Goal: Information Seeking & Learning: Learn about a topic

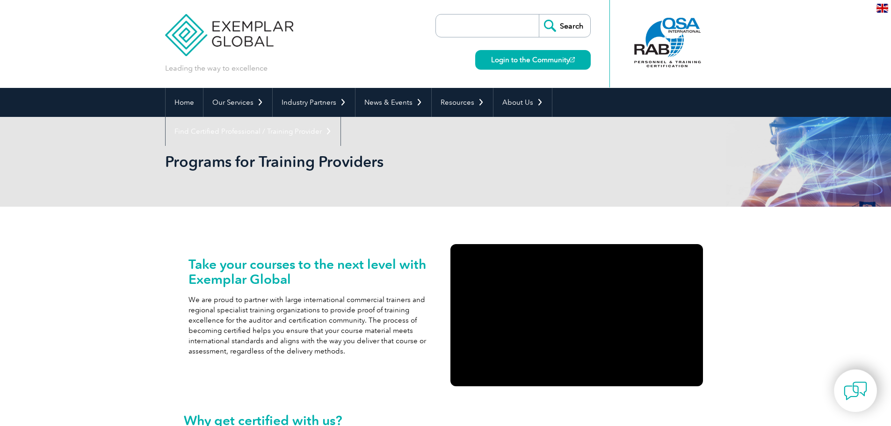
drag, startPoint x: 312, startPoint y: 339, endPoint x: 353, endPoint y: -8, distance: 349.6
click at [499, 25] on input "search" at bounding box center [490, 26] width 98 height 22
type input "iso 13485"
click at [539, 15] on input "Search" at bounding box center [564, 26] width 51 height 22
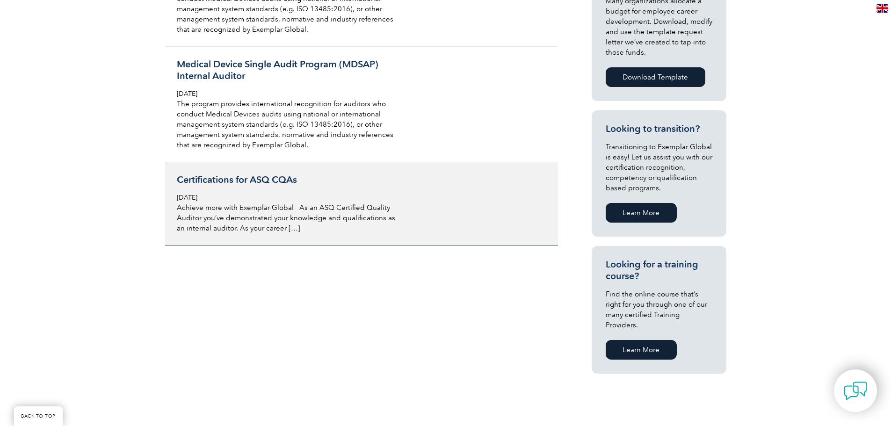
scroll to position [421, 0]
click at [281, 174] on h3 "Certifications for ASQ CQAs" at bounding box center [288, 180] width 222 height 12
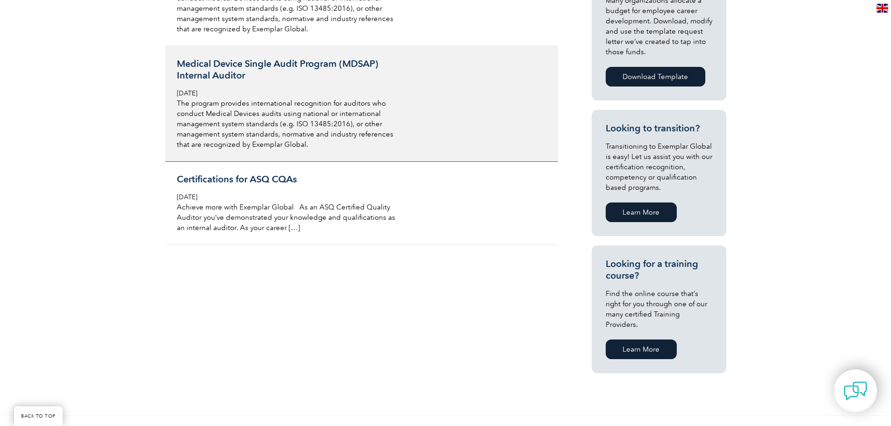
scroll to position [295, 0]
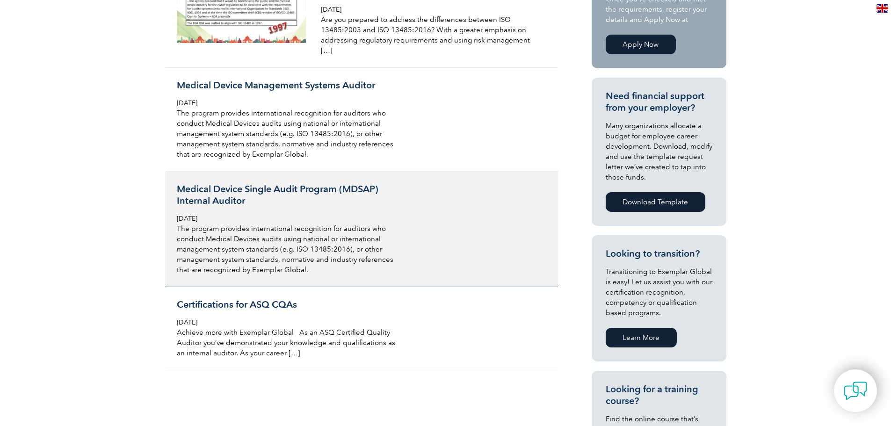
drag, startPoint x: 332, startPoint y: 295, endPoint x: 298, endPoint y: 177, distance: 123.2
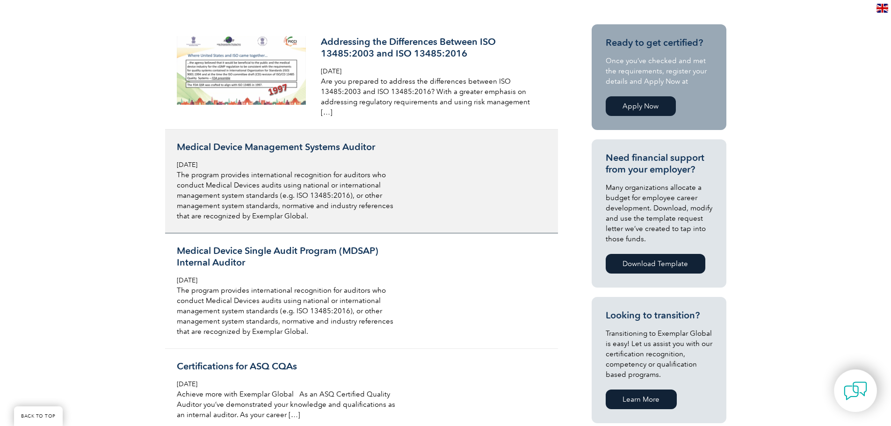
scroll to position [234, 0]
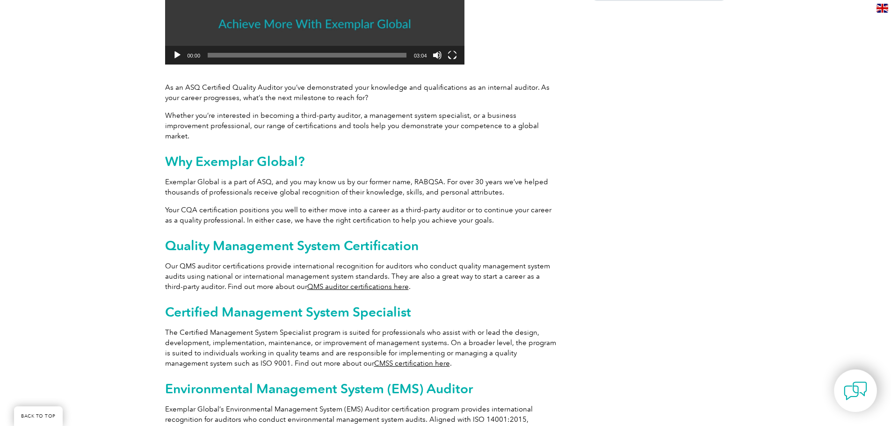
scroll to position [362, 0]
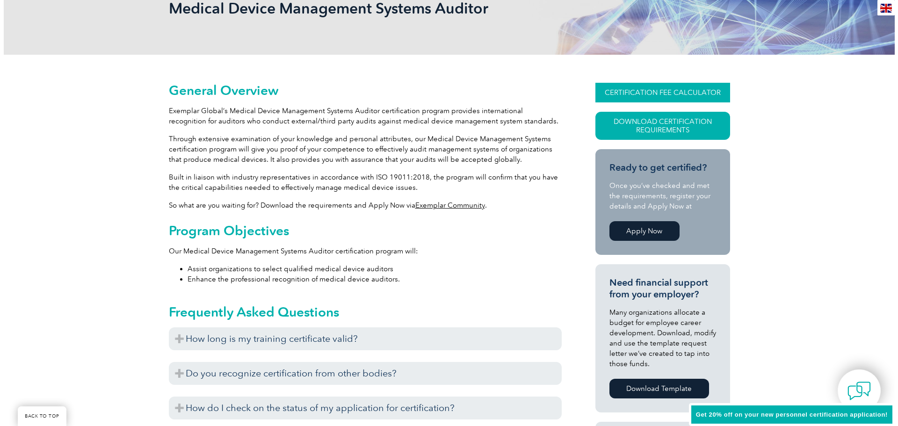
scroll to position [156, 0]
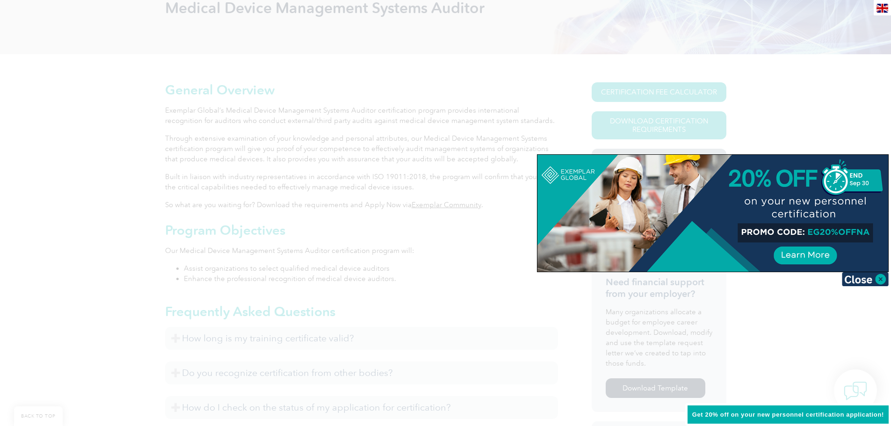
click at [791, 99] on div at bounding box center [445, 213] width 891 height 426
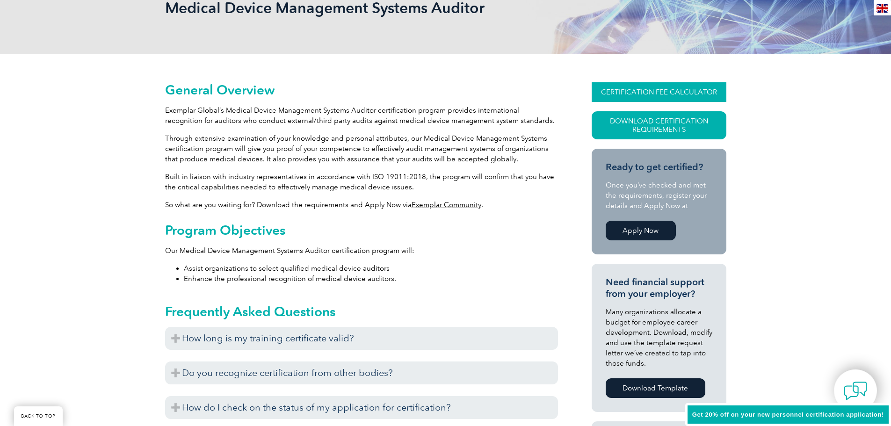
click at [678, 94] on link "CERTIFICATION FEE CALCULATOR" at bounding box center [659, 92] width 135 height 20
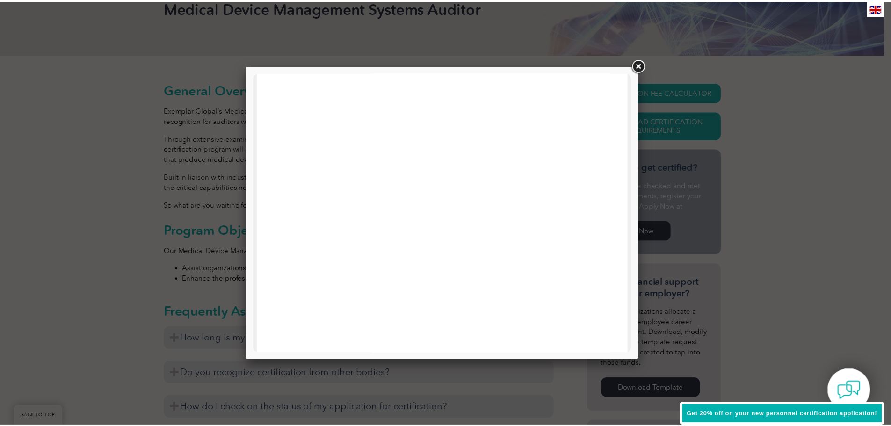
scroll to position [280, 0]
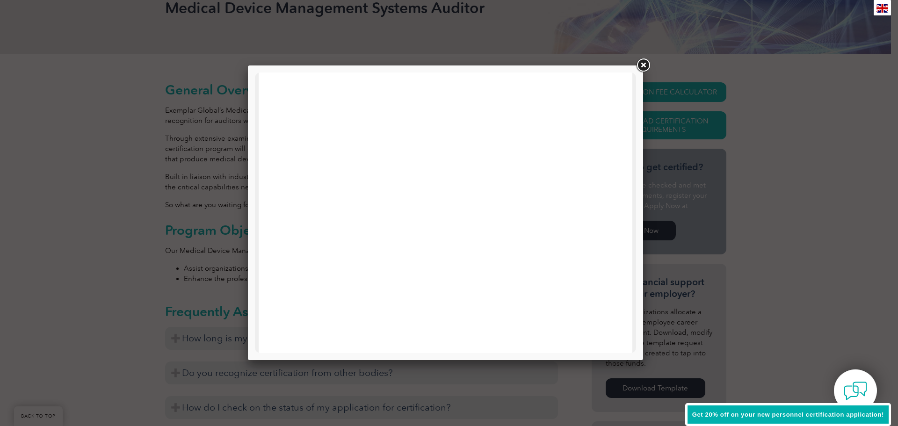
click at [640, 67] on link at bounding box center [643, 65] width 17 height 17
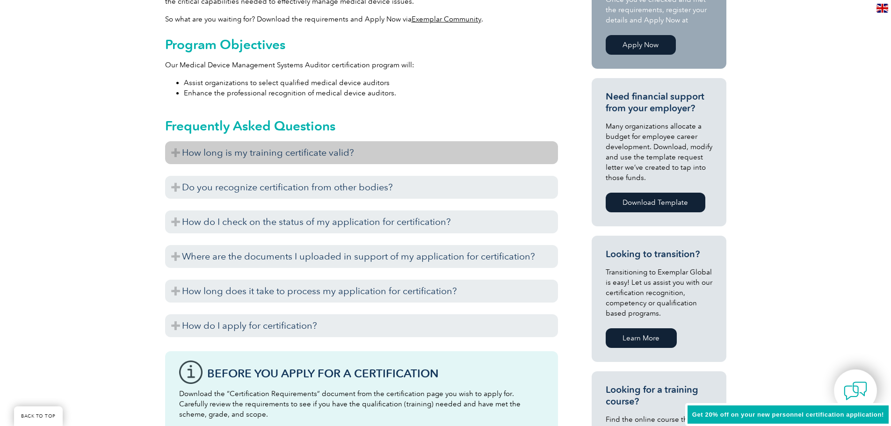
click at [202, 149] on h3 "How long is my training certificate valid?" at bounding box center [361, 152] width 393 height 23
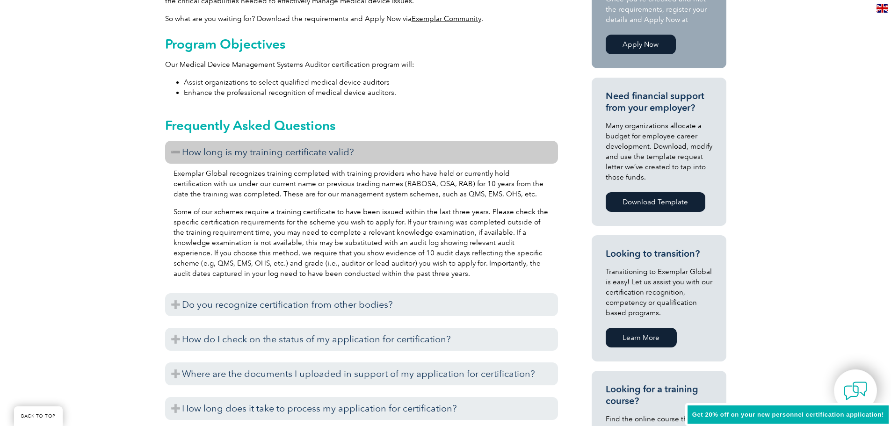
scroll to position [342, 0]
click at [202, 149] on h3 "How long is my training certificate valid?" at bounding box center [361, 151] width 393 height 23
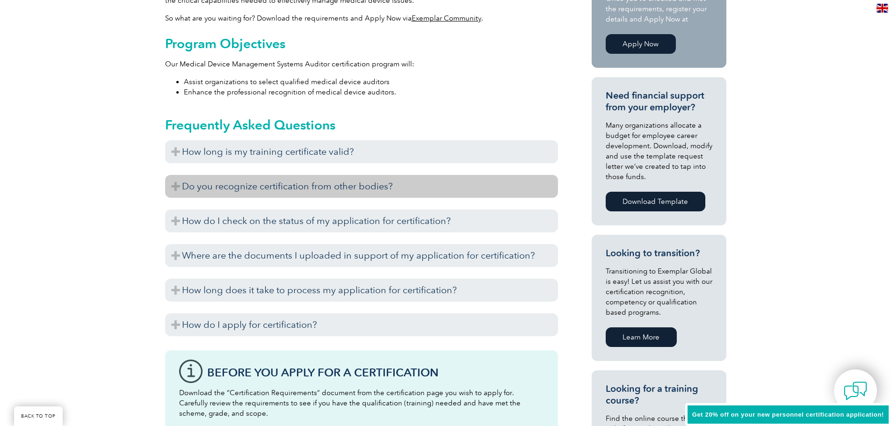
click at [238, 188] on h3 "Do you recognize certification from other bodies?" at bounding box center [361, 186] width 393 height 23
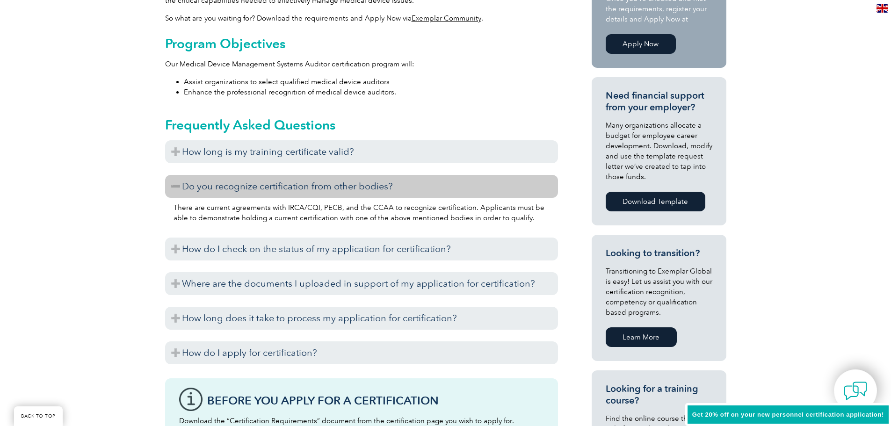
click at [238, 188] on h3 "Do you recognize certification from other bodies?" at bounding box center [361, 186] width 393 height 23
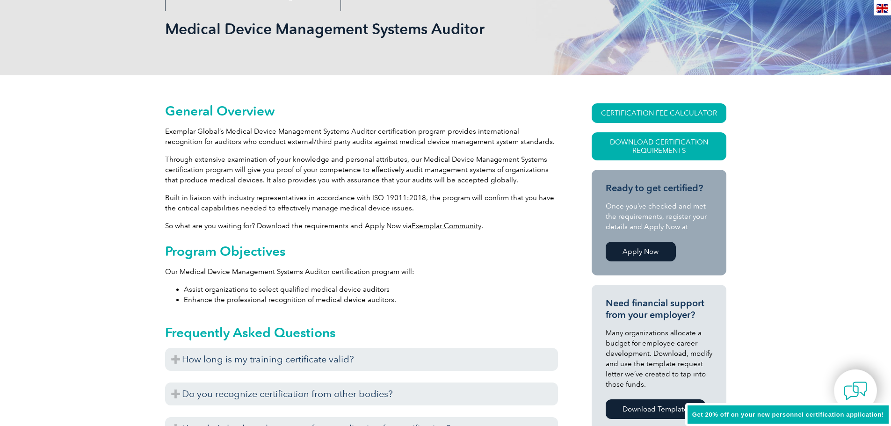
scroll to position [0, 0]
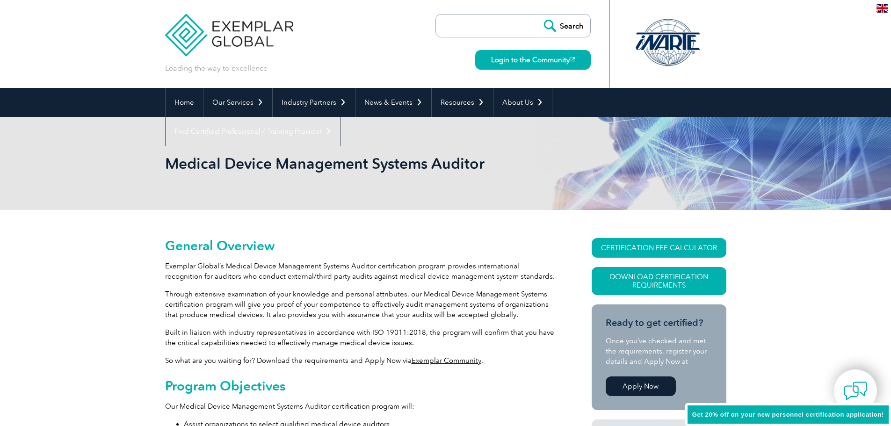
drag, startPoint x: 442, startPoint y: 395, endPoint x: 448, endPoint y: 169, distance: 226.1
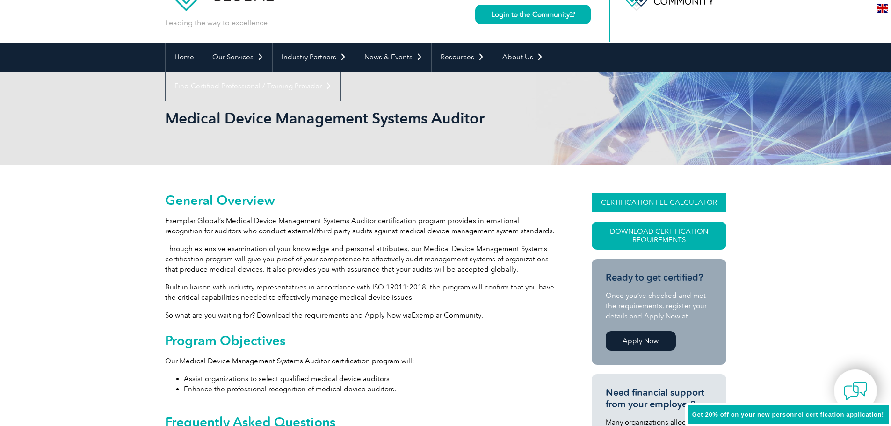
scroll to position [46, 0]
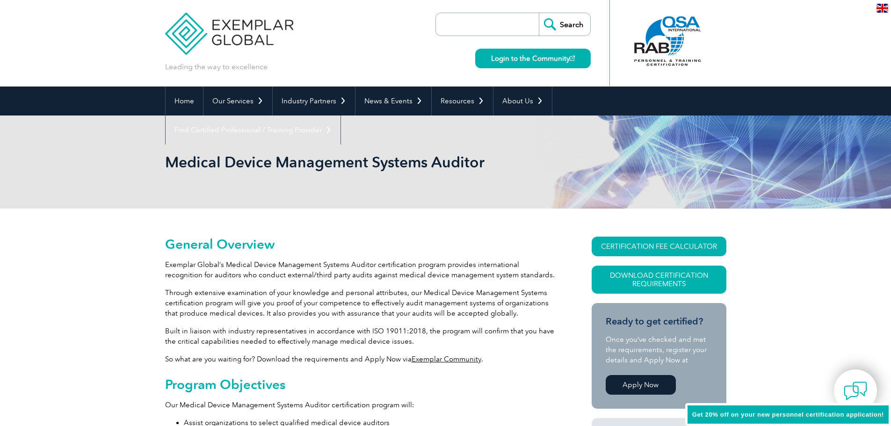
click at [322, 160] on h1 "Medical Device Management Systems Auditor" at bounding box center [344, 162] width 359 height 18
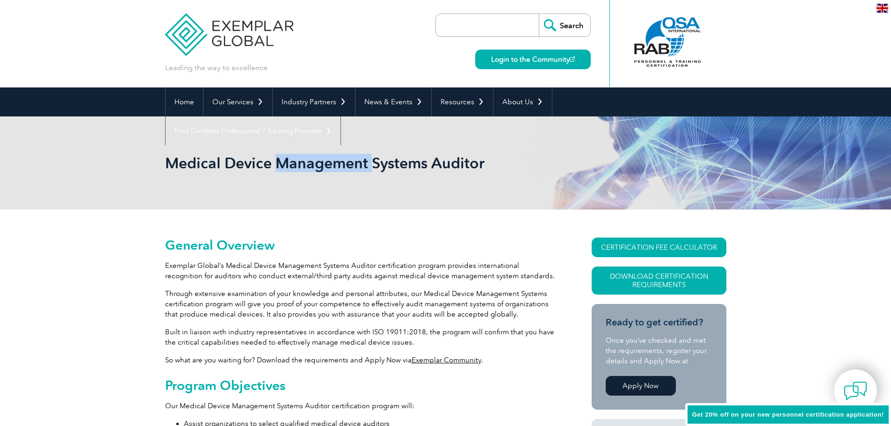
click at [322, 160] on h1 "Medical Device Management Systems Auditor" at bounding box center [344, 163] width 359 height 18
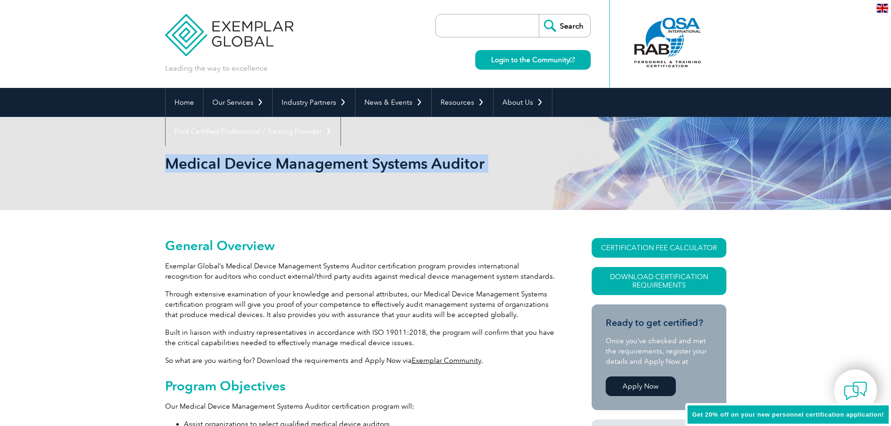
click at [322, 160] on h1 "Medical Device Management Systems Auditor" at bounding box center [344, 163] width 359 height 18
copy body "Medical Device Management Systems Auditor"
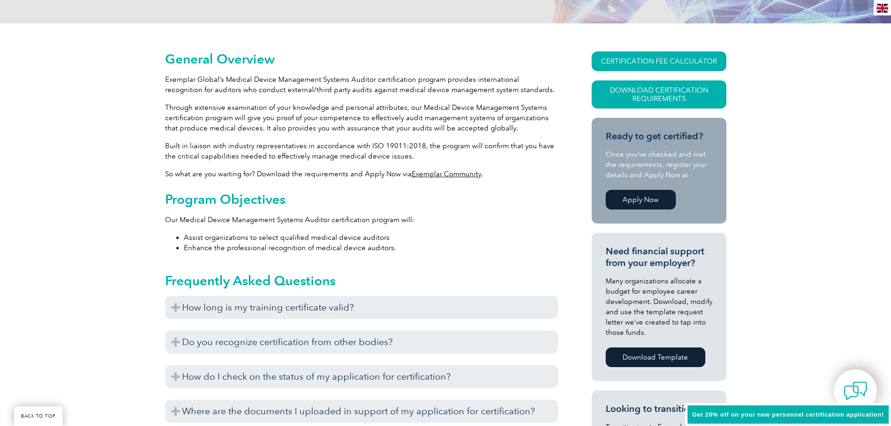
scroll to position [187, 0]
click at [649, 199] on link "Apply Now" at bounding box center [641, 199] width 70 height 20
click at [640, 196] on link "Apply Now" at bounding box center [641, 199] width 70 height 20
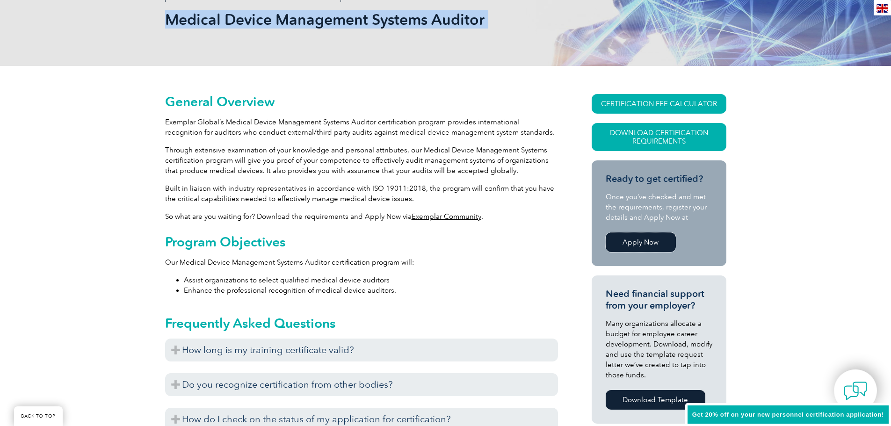
scroll to position [143, 0]
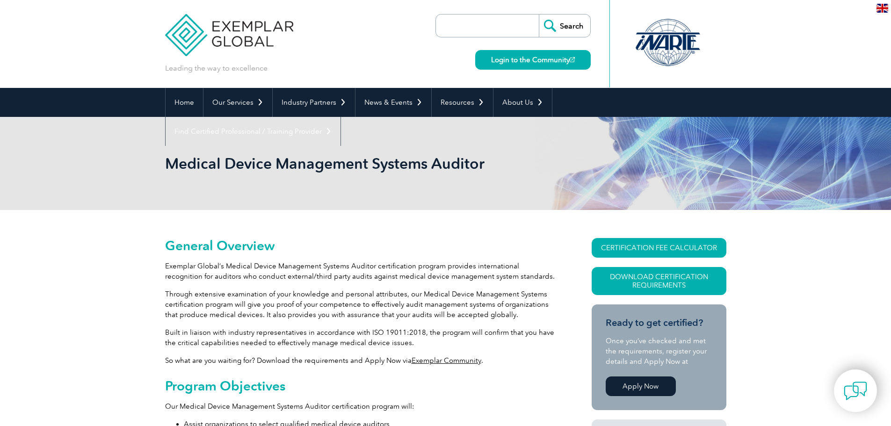
scroll to position [60, 0]
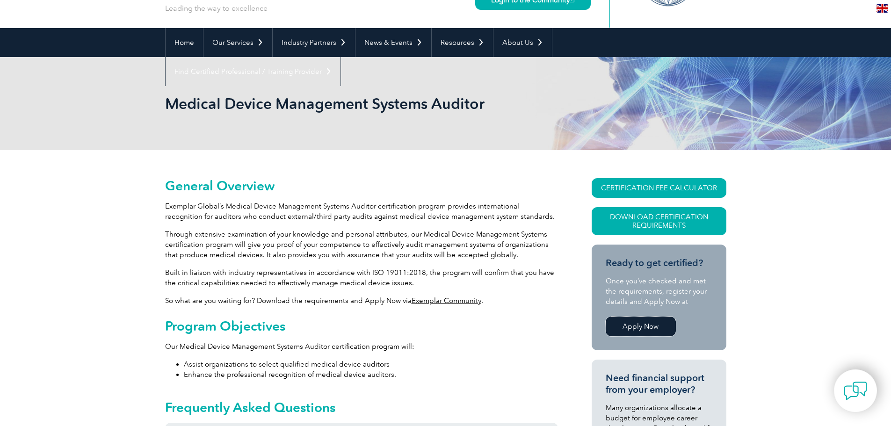
click at [648, 327] on link "Apply Now" at bounding box center [641, 327] width 70 height 20
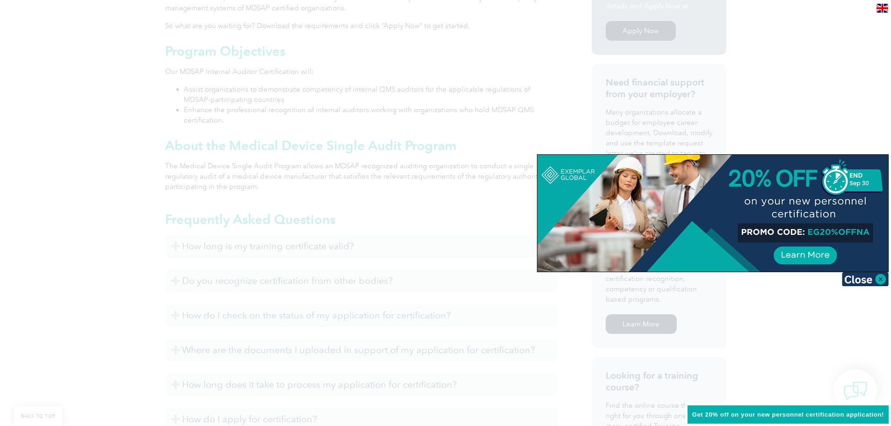
scroll to position [374, 0]
click at [864, 284] on img at bounding box center [865, 279] width 47 height 14
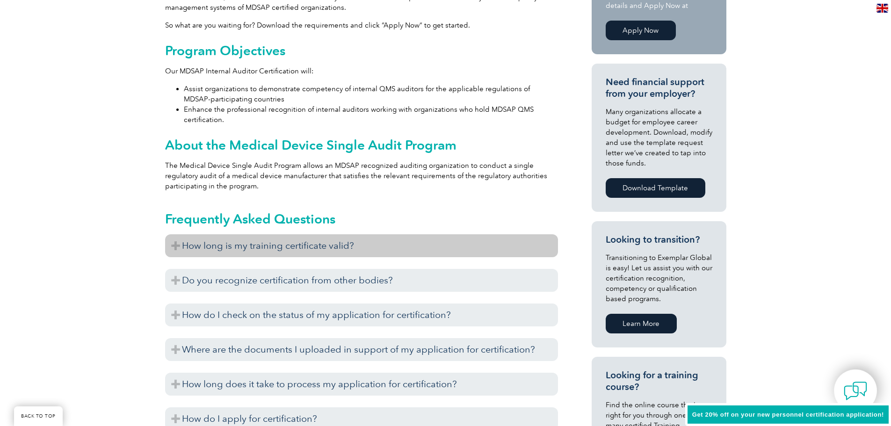
click at [307, 254] on h3 "How long is my training certificate valid?" at bounding box center [361, 245] width 393 height 23
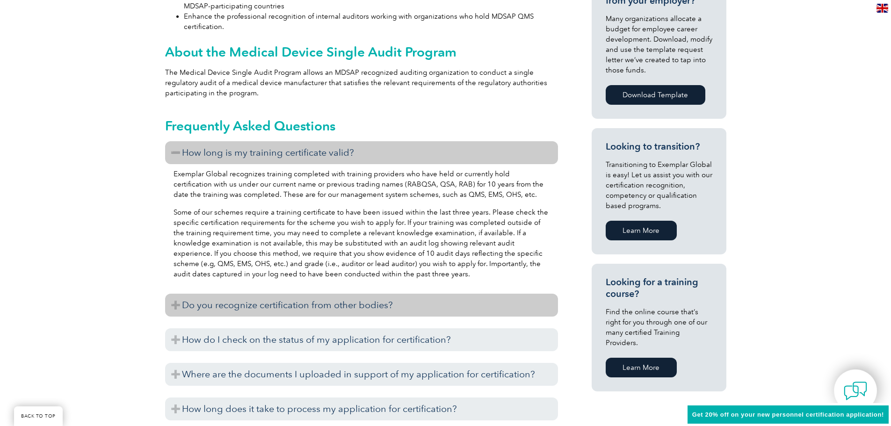
scroll to position [468, 0]
click at [239, 311] on h3 "Do you recognize certification from other bodies?" at bounding box center [361, 304] width 393 height 23
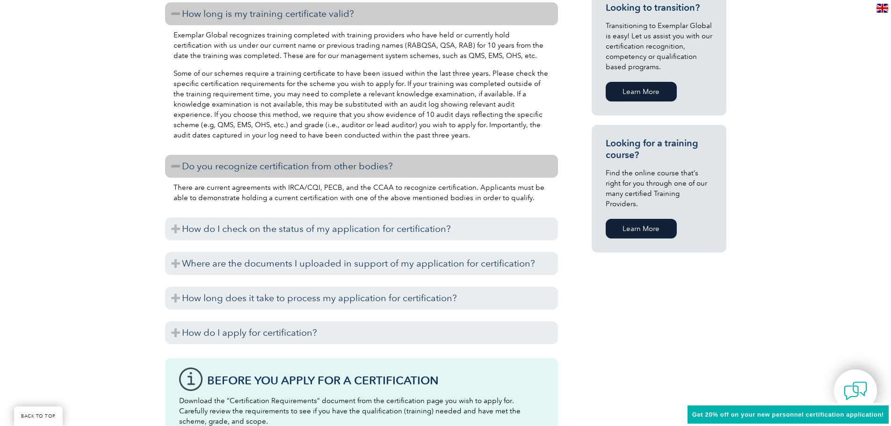
click at [260, 216] on div "How long is my training certificate valid? Exemplar Global recognizes training …" at bounding box center [361, 175] width 393 height 347
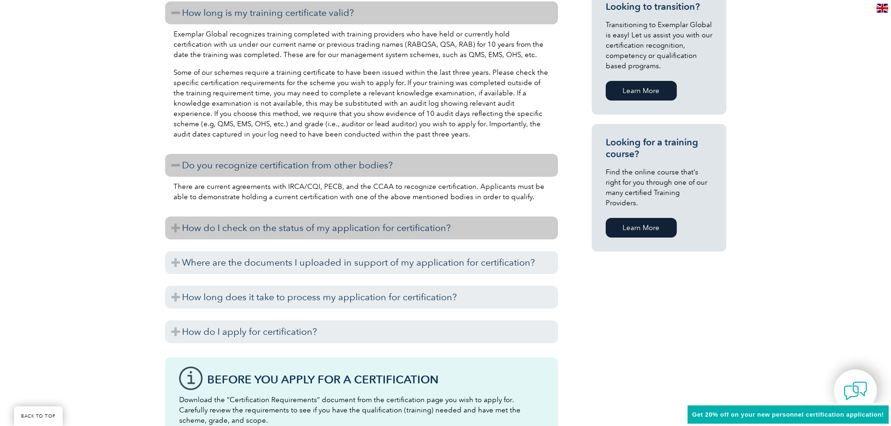
scroll to position [608, 0]
click at [260, 226] on h3 "How do I check on the status of my application for certification?" at bounding box center [361, 227] width 393 height 23
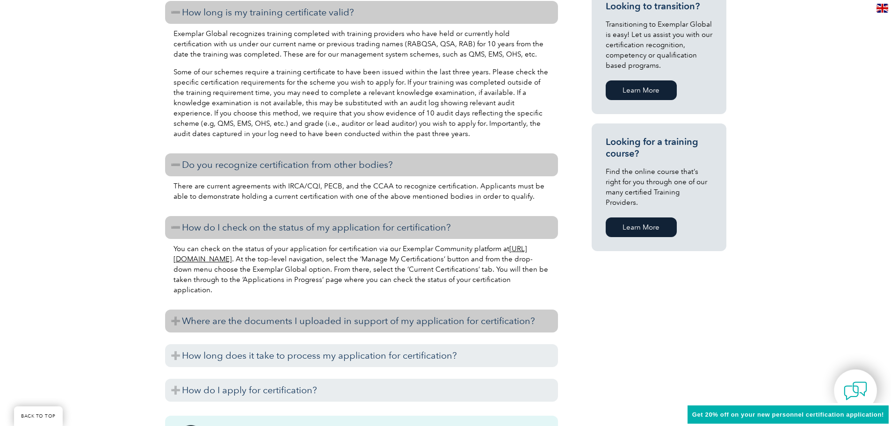
click at [311, 330] on h3 "Where are the documents I uploaded in support of my application for certificati…" at bounding box center [361, 321] width 393 height 23
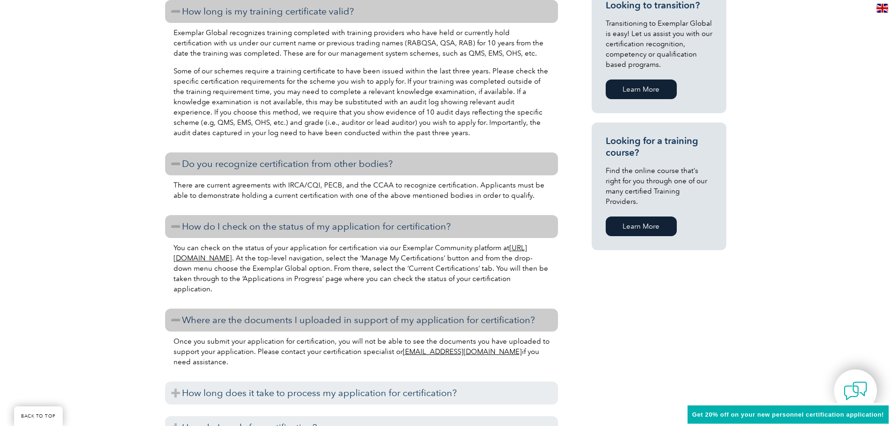
scroll to position [608, 0]
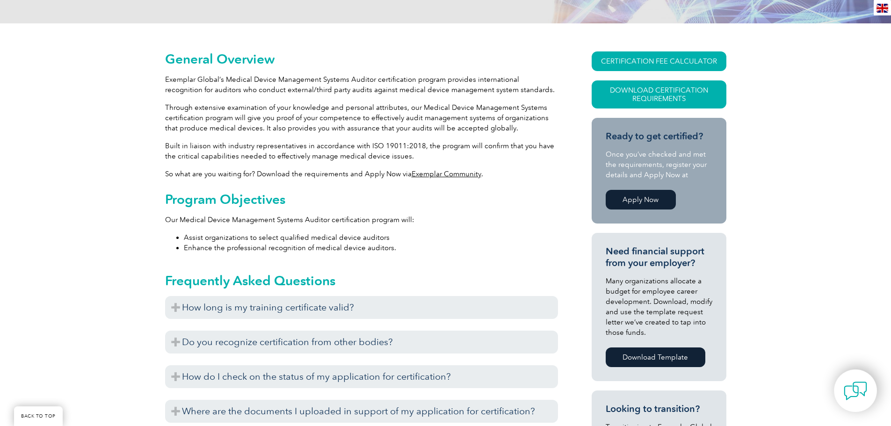
scroll to position [187, 0]
click at [637, 198] on link "Apply Now" at bounding box center [641, 199] width 70 height 20
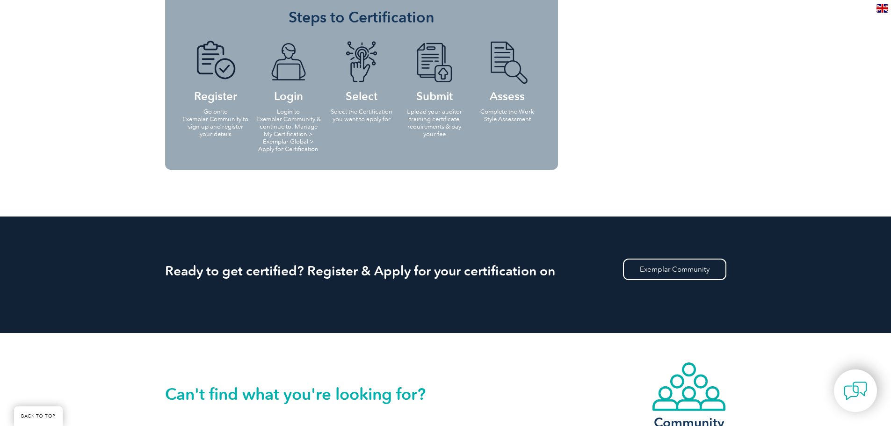
scroll to position [849, 0]
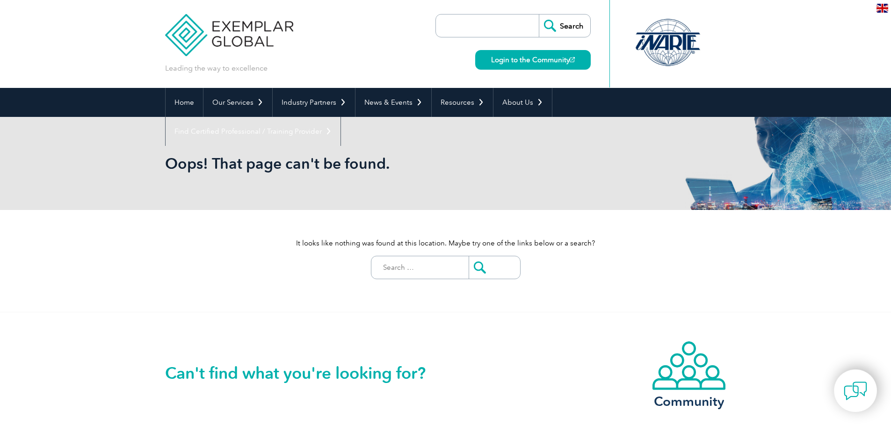
scroll to position [261, 0]
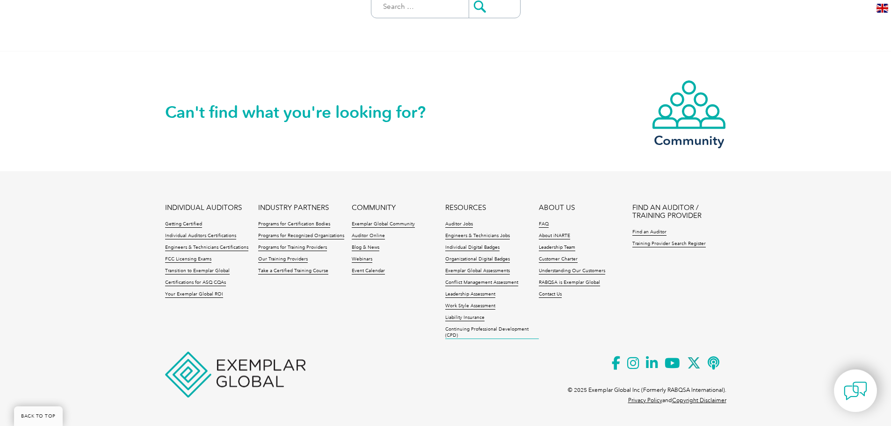
click at [495, 330] on link "Continuing Professional Development (CPD)" at bounding box center [492, 333] width 94 height 13
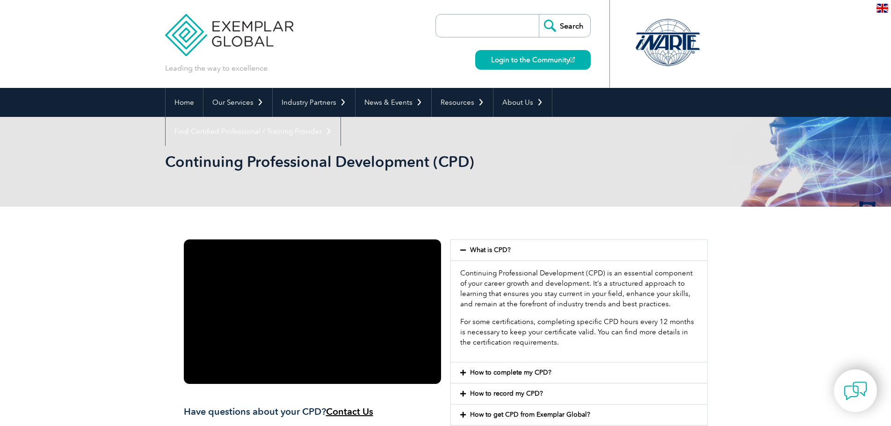
click at [491, 251] on link "What is CPD?" at bounding box center [490, 250] width 41 height 8
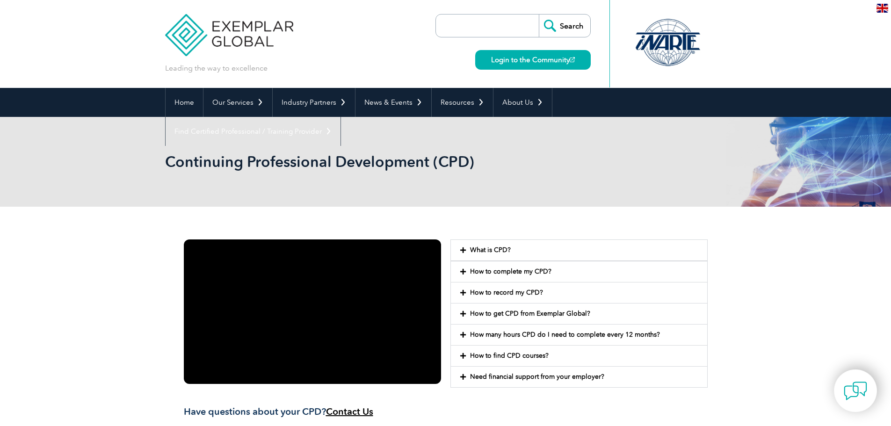
click at [491, 251] on link "What is CPD?" at bounding box center [490, 250] width 41 height 8
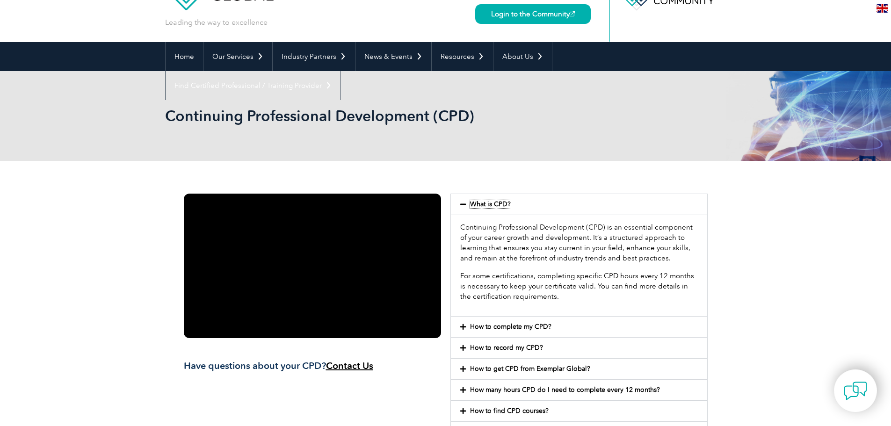
scroll to position [46, 0]
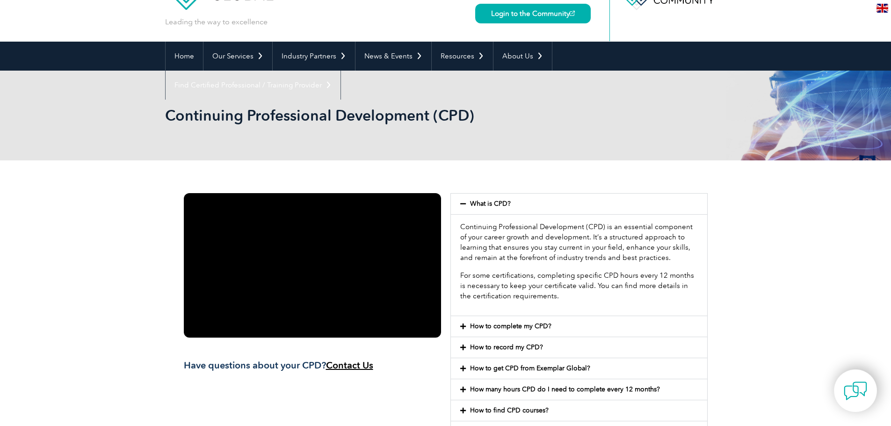
click at [539, 323] on link "How to complete my CPD?" at bounding box center [510, 326] width 81 height 8
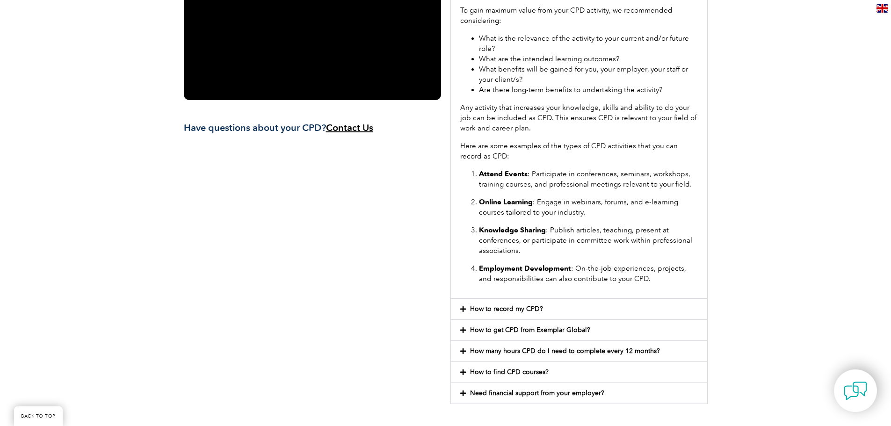
scroll to position [284, 0]
click at [506, 306] on link "How to record my CPD?" at bounding box center [506, 309] width 73 height 8
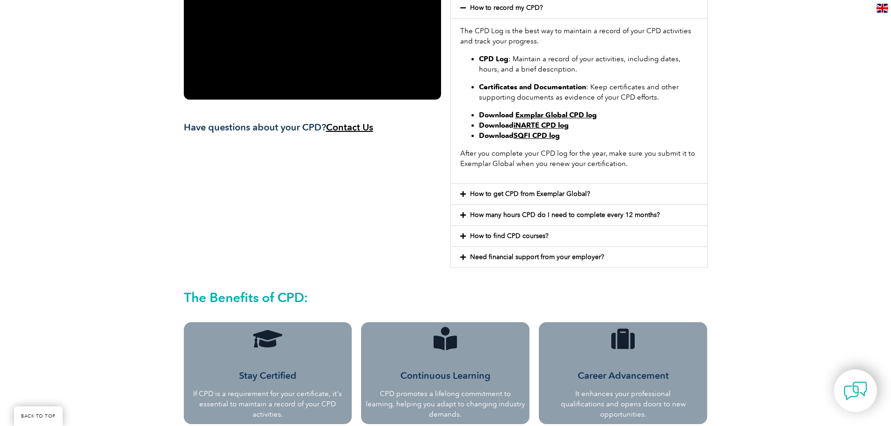
click at [590, 116] on link "Exmplar Global CPD log" at bounding box center [556, 115] width 81 height 8
